Goal: Transaction & Acquisition: Purchase product/service

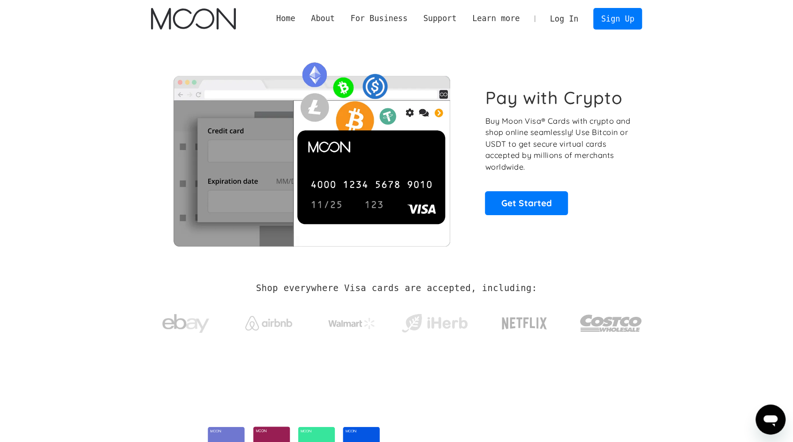
click at [560, 14] on link "Log In" at bounding box center [564, 18] width 44 height 21
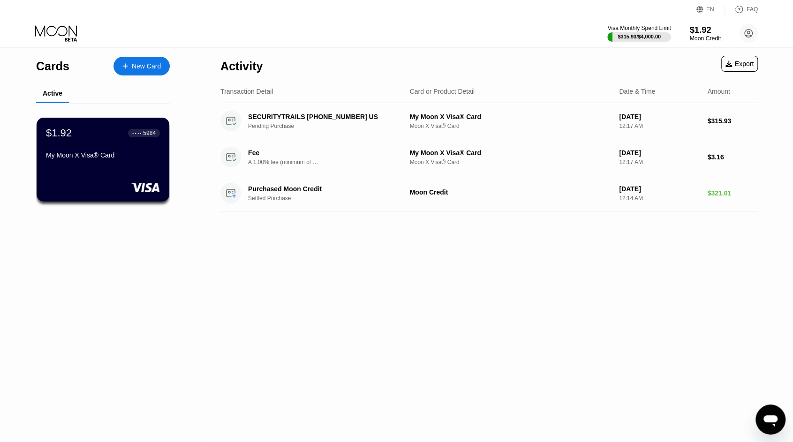
click at [706, 30] on div "$1.92" at bounding box center [705, 30] width 31 height 10
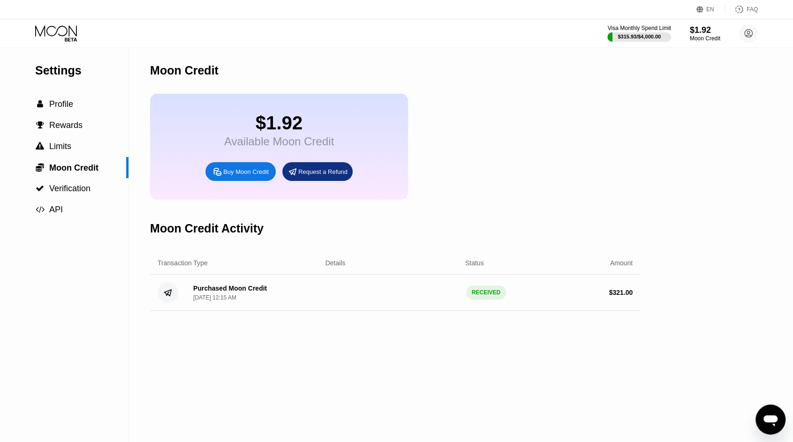
click at [230, 181] on div "Buy Moon Credit" at bounding box center [240, 171] width 70 height 19
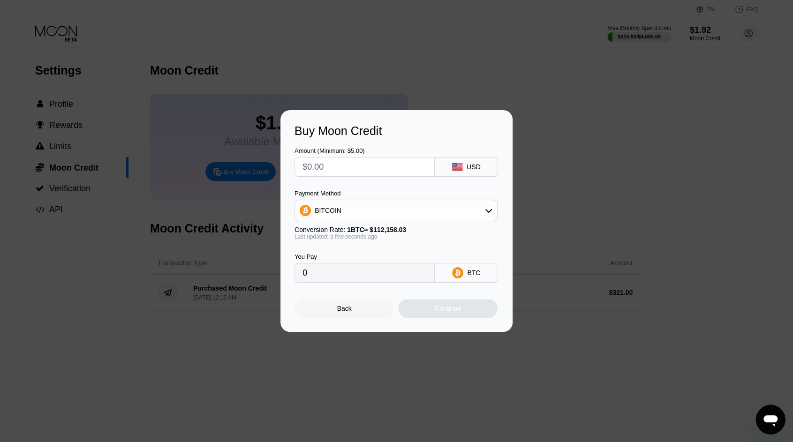
click at [348, 164] on input "text" at bounding box center [365, 167] width 124 height 19
type input "$3"
type input "0.00002675"
type input "$36"
type input "0.00032098"
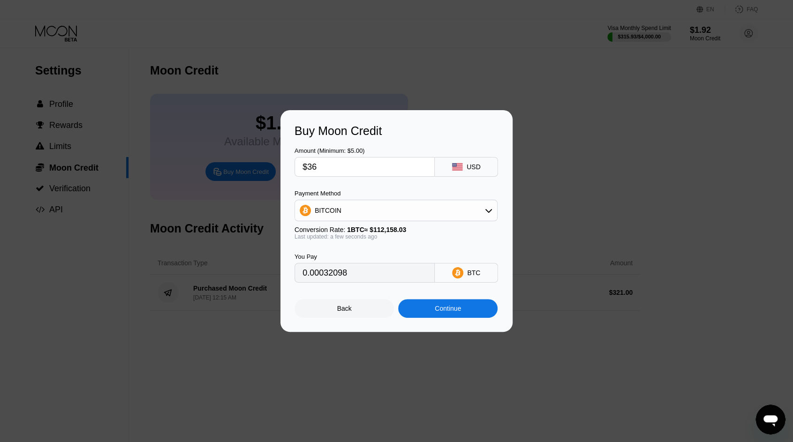
type input "$367"
type input "0.00327217"
type input "$367"
click at [371, 205] on div "BITCOIN" at bounding box center [396, 210] width 202 height 19
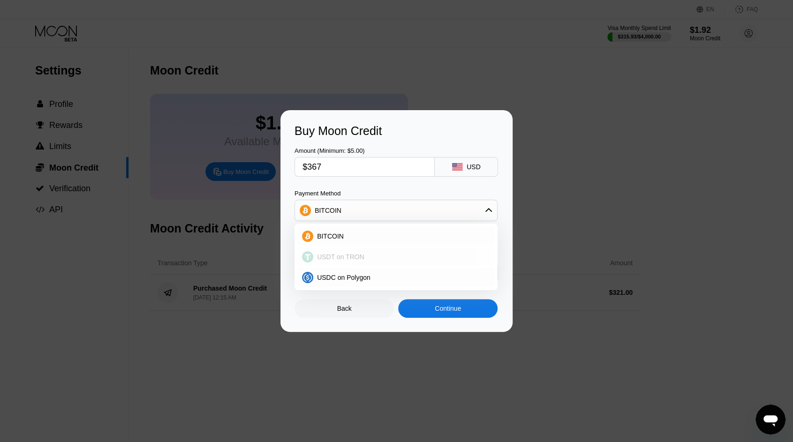
click at [355, 251] on div "USDT on TRON" at bounding box center [395, 257] width 197 height 19
type input "370.71"
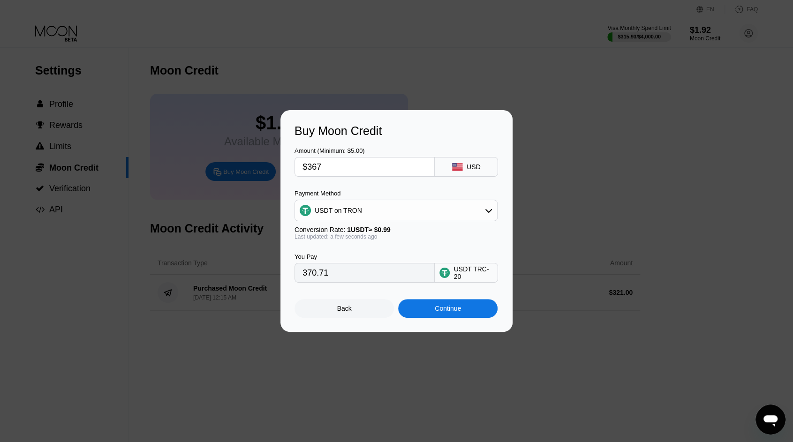
click at [448, 310] on div "Continue" at bounding box center [448, 309] width 26 height 8
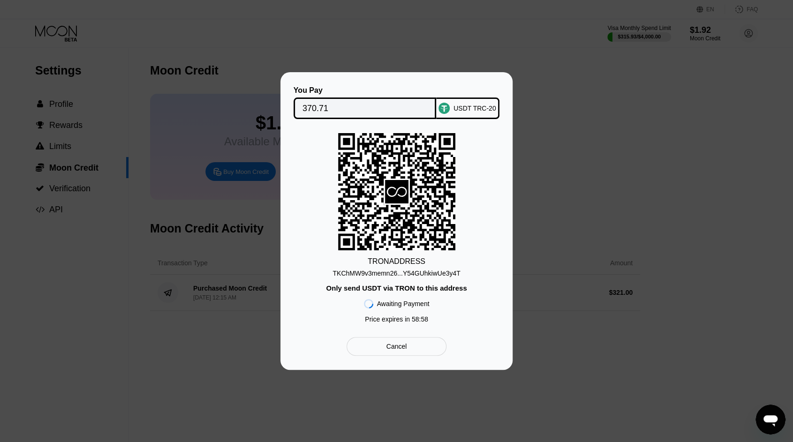
click at [390, 277] on div "TKChMW9v3memn26...Y54GUhkiwUe3y4T" at bounding box center [397, 274] width 128 height 8
click at [380, 111] on input "370.71" at bounding box center [365, 108] width 125 height 19
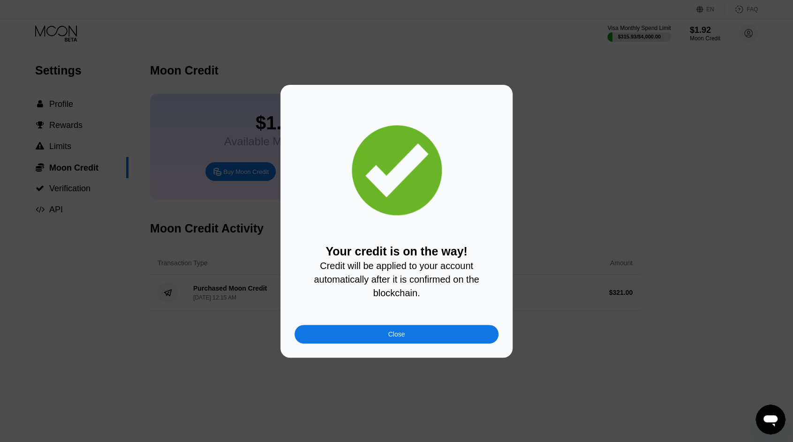
click at [426, 341] on div "Close" at bounding box center [397, 334] width 204 height 19
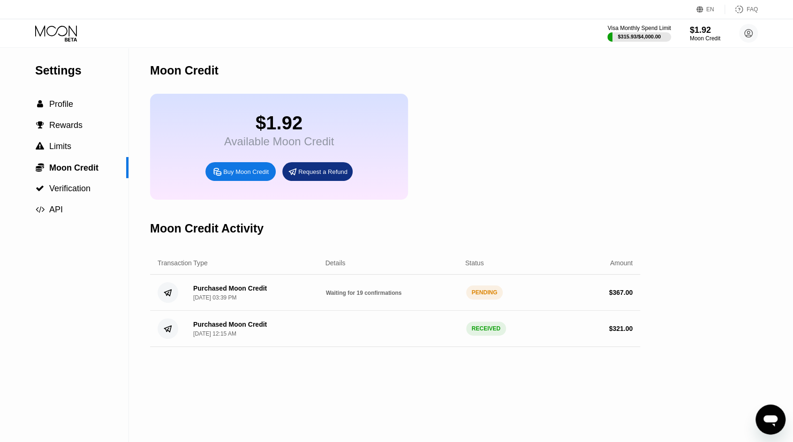
click at [52, 37] on icon at bounding box center [57, 33] width 44 height 16
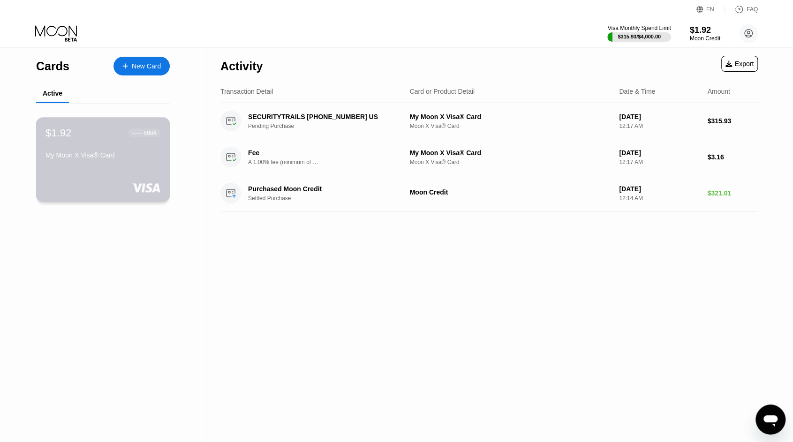
click at [115, 153] on div "$1.92 ● ● ● ● 5984 My Moon X Visa® Card" at bounding box center [103, 145] width 115 height 36
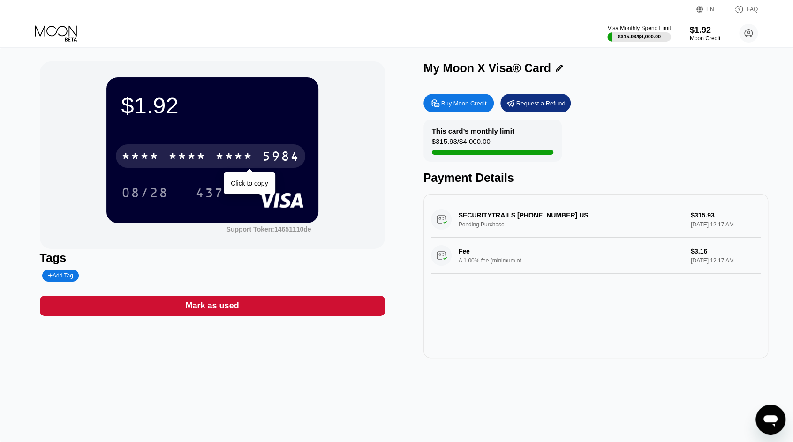
click at [220, 158] on div "* * * *" at bounding box center [234, 157] width 38 height 15
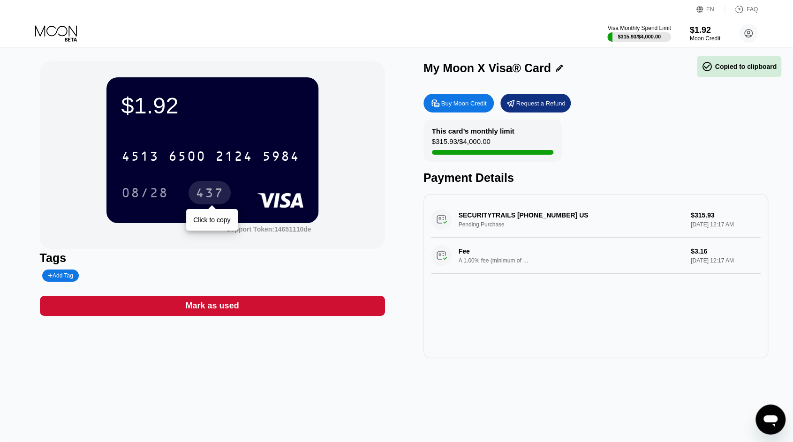
click at [204, 190] on div "437" at bounding box center [210, 194] width 28 height 15
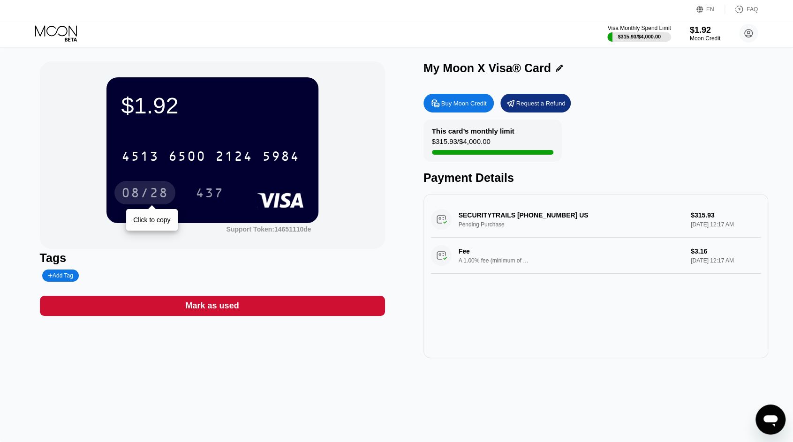
click at [145, 198] on div "08/28" at bounding box center [144, 194] width 47 height 15
